Goal: Check status: Check status

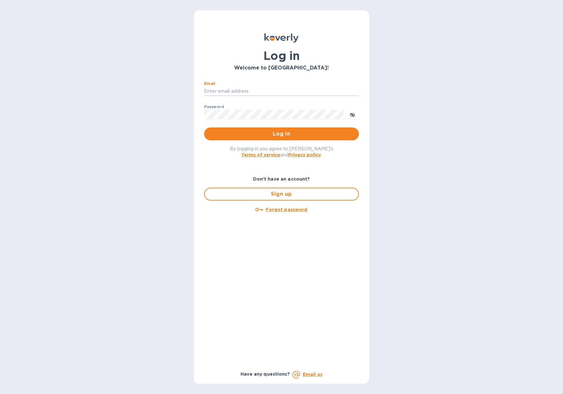
type input "jose@josepastorselections.com"
click at [281, 134] on button "Log in" at bounding box center [281, 134] width 155 height 13
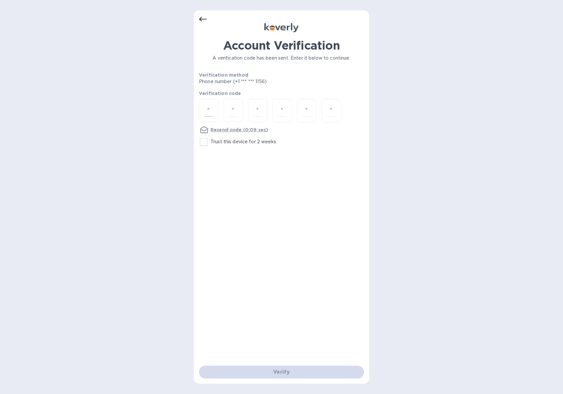
click at [210, 109] on input "number" at bounding box center [208, 111] width 8 height 12
type input "1"
type input "3"
type input "8"
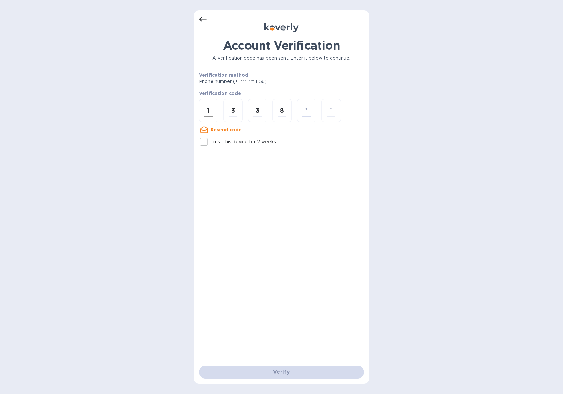
type input "5"
type input "3"
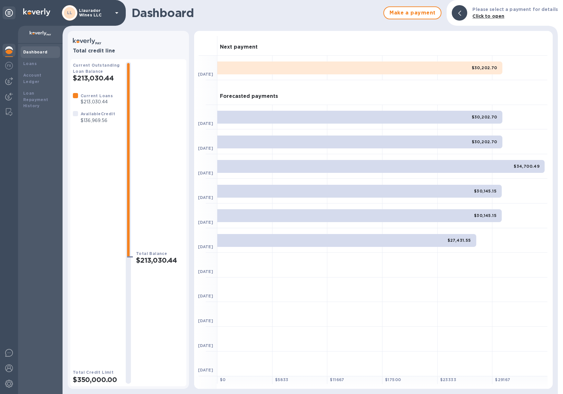
click at [151, 257] on h2 "$213,030.44" at bounding box center [160, 260] width 48 height 8
click at [440, 68] on div "$30,202.70" at bounding box center [359, 68] width 285 height 13
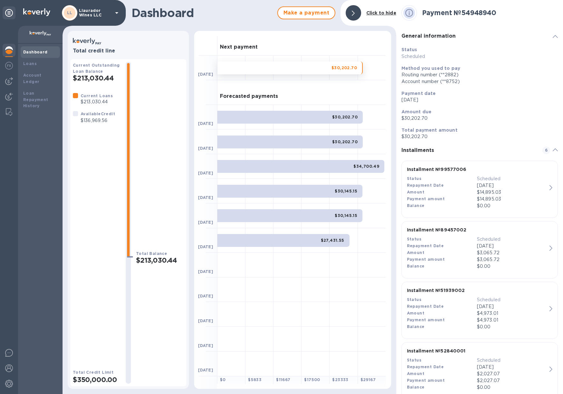
click at [33, 48] on div "Dashboard" at bounding box center [40, 52] width 39 height 12
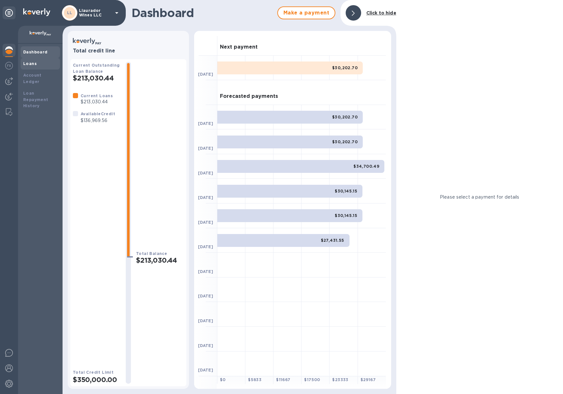
click at [32, 64] on b "Loans" at bounding box center [30, 63] width 14 height 5
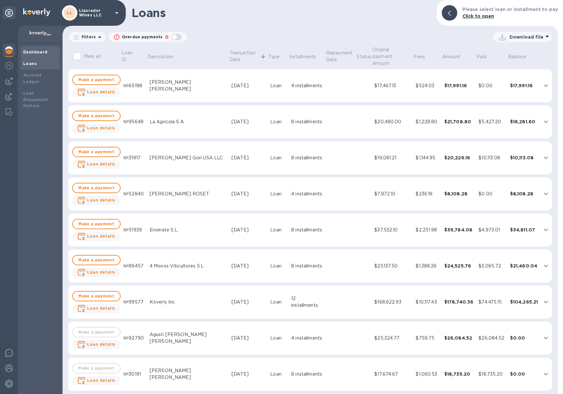
click at [38, 50] on b "Dashboard" at bounding box center [35, 52] width 24 height 5
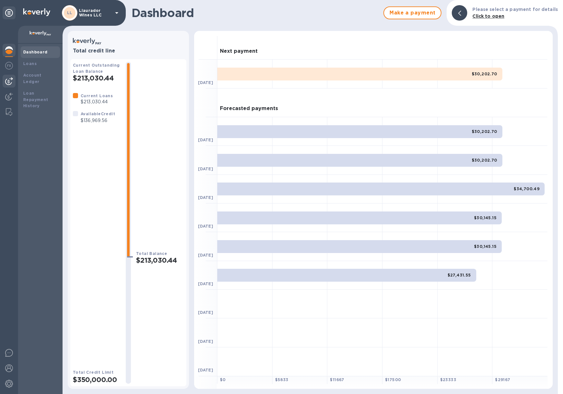
click at [11, 82] on img at bounding box center [9, 81] width 8 height 8
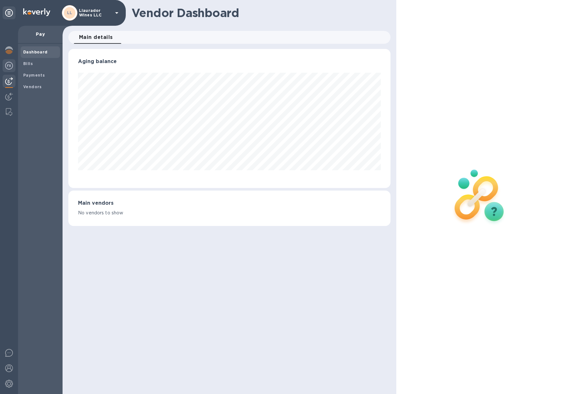
scroll to position [139, 322]
click at [7, 66] on img at bounding box center [9, 66] width 8 height 8
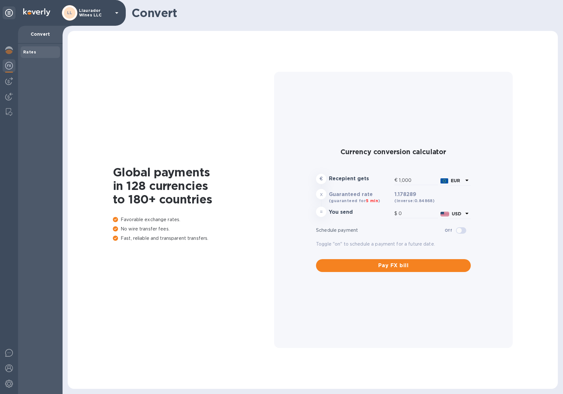
type input "1,178.29"
click at [11, 53] on img at bounding box center [9, 50] width 8 height 8
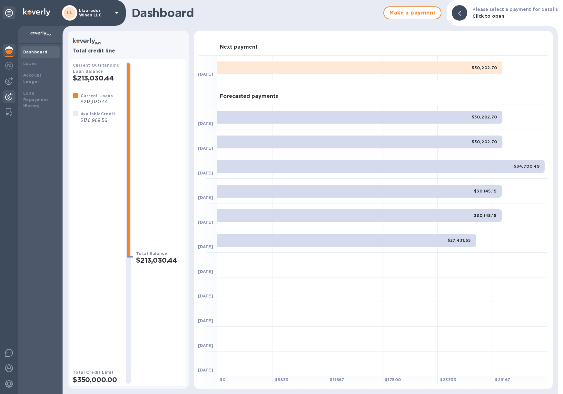
click at [12, 96] on img at bounding box center [9, 97] width 8 height 8
